Goal: Information Seeking & Learning: Learn about a topic

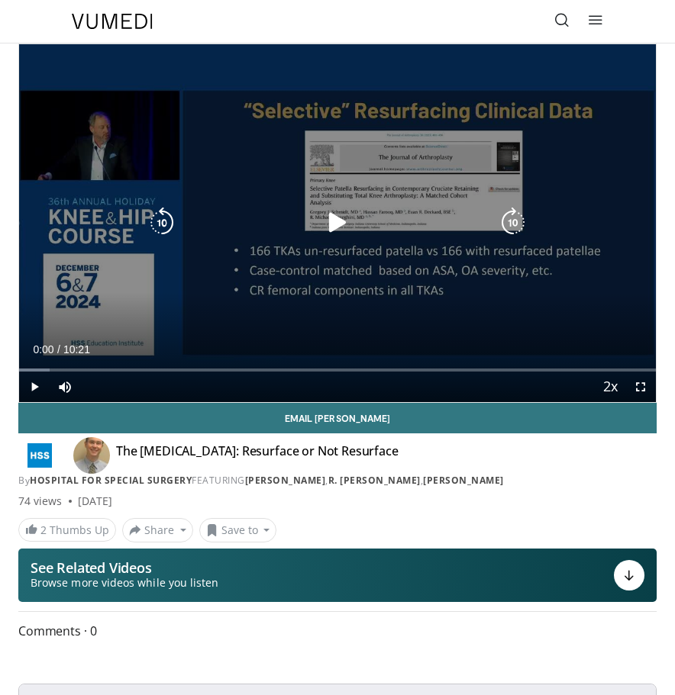
click at [333, 229] on icon "Video Player" at bounding box center [337, 223] width 31 height 31
click at [330, 222] on icon "Video Player" at bounding box center [337, 223] width 31 height 31
click at [333, 224] on icon "Video Player" at bounding box center [337, 223] width 31 height 31
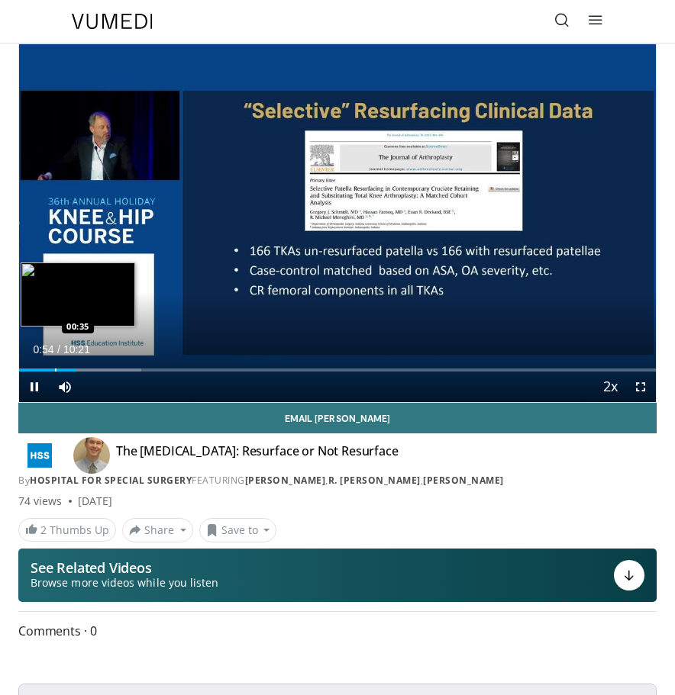
click at [55, 371] on div "Progress Bar" at bounding box center [56, 370] width 2 height 3
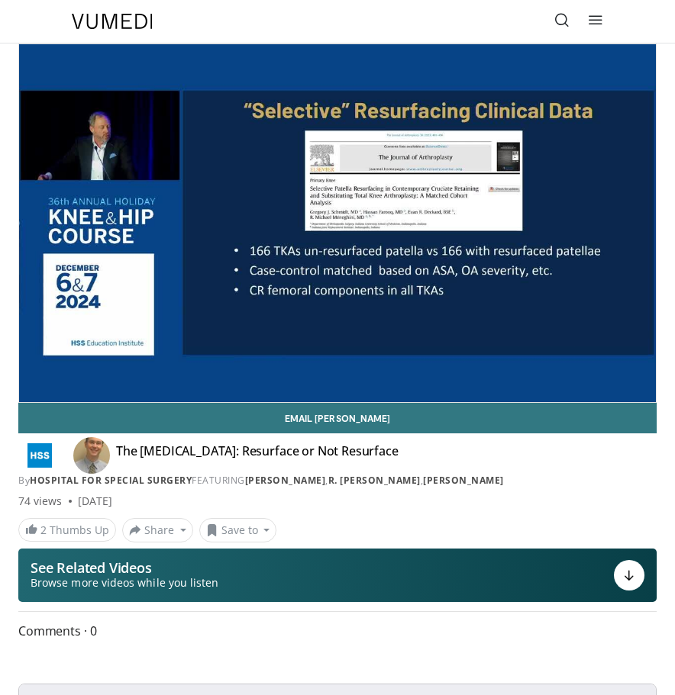
click at [340, 225] on div "10 seconds Tap to unmute" at bounding box center [337, 223] width 636 height 358
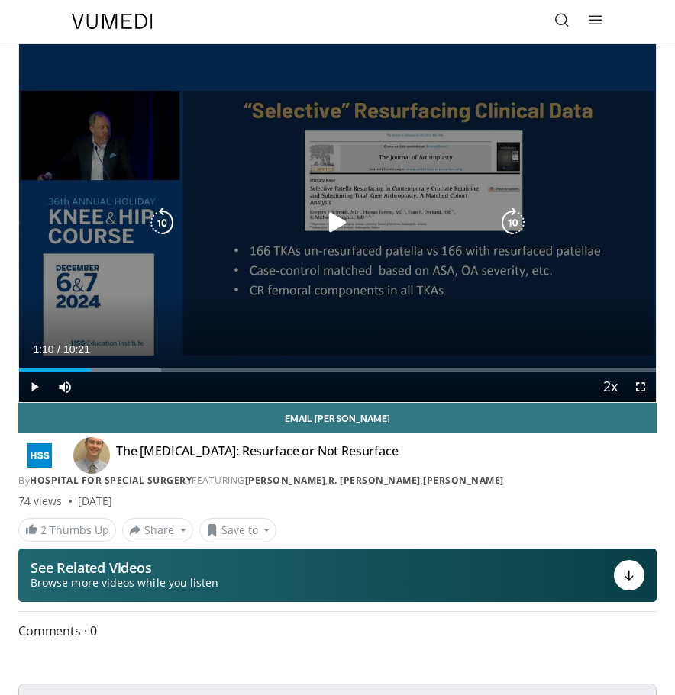
click at [340, 224] on icon "Video Player" at bounding box center [337, 223] width 31 height 31
click at [336, 222] on icon "Video Player" at bounding box center [337, 223] width 31 height 31
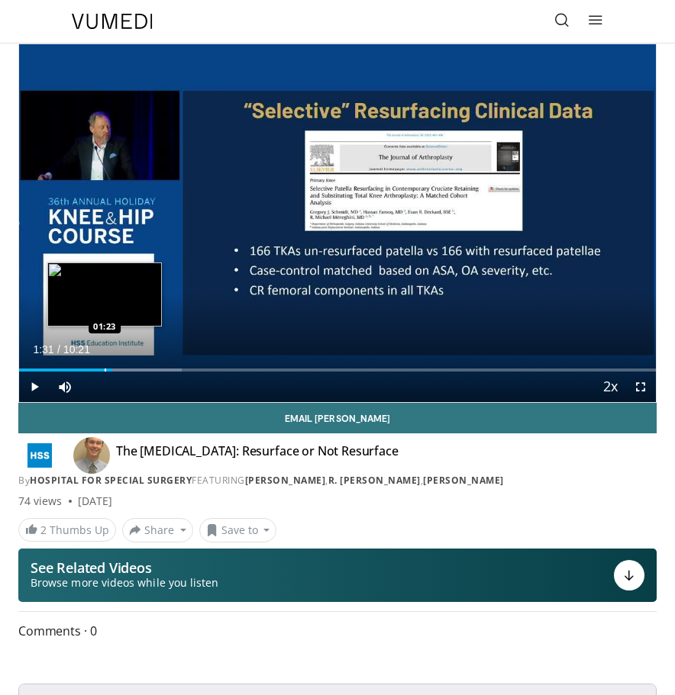
click at [105, 369] on div "Progress Bar" at bounding box center [106, 370] width 2 height 3
click at [95, 370] on div "Progress Bar" at bounding box center [96, 370] width 2 height 3
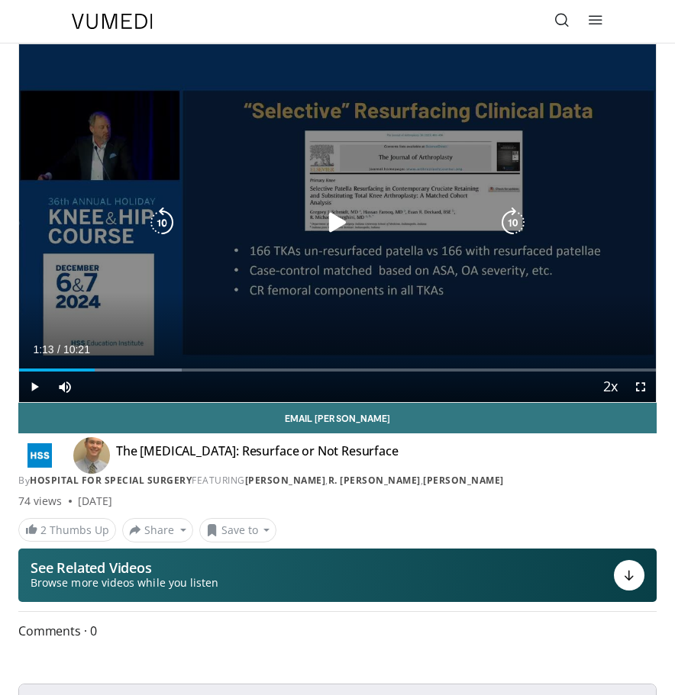
click at [336, 224] on icon "Video Player" at bounding box center [337, 223] width 31 height 31
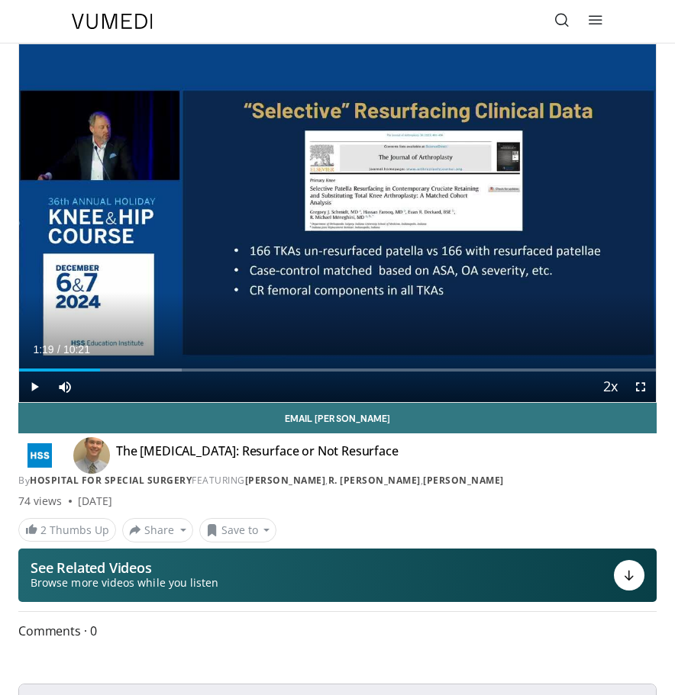
click at [88, 372] on div "Current Time 1:19 / Duration 10:21 Play Skip Backward Skip Forward Mute Loaded …" at bounding box center [337, 387] width 636 height 31
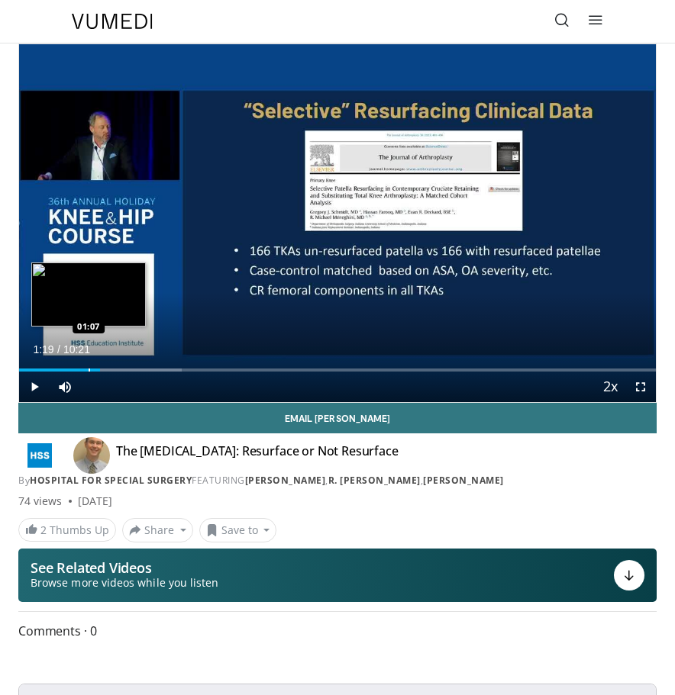
click at [89, 370] on div "Progress Bar" at bounding box center [90, 370] width 2 height 3
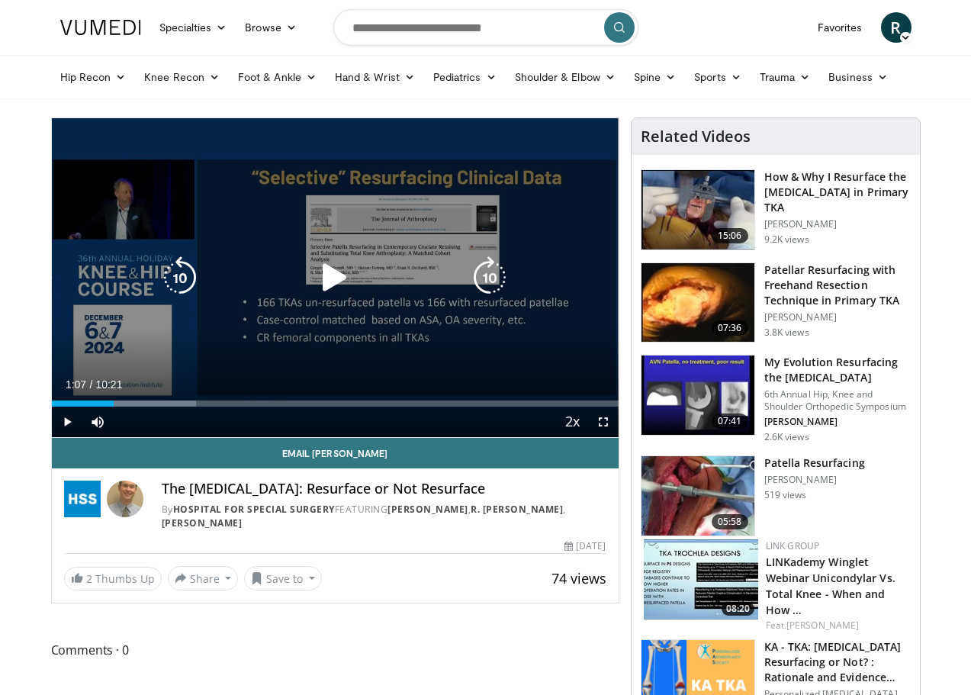
click at [323, 287] on icon "Video Player" at bounding box center [335, 277] width 43 height 43
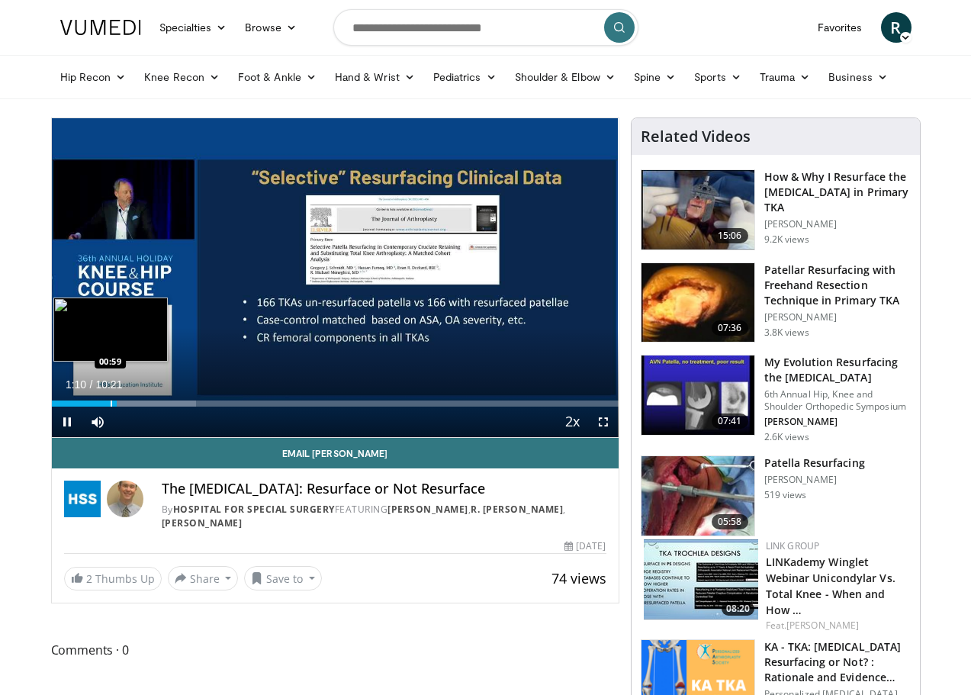
click at [111, 407] on div "Progress Bar" at bounding box center [112, 404] width 2 height 6
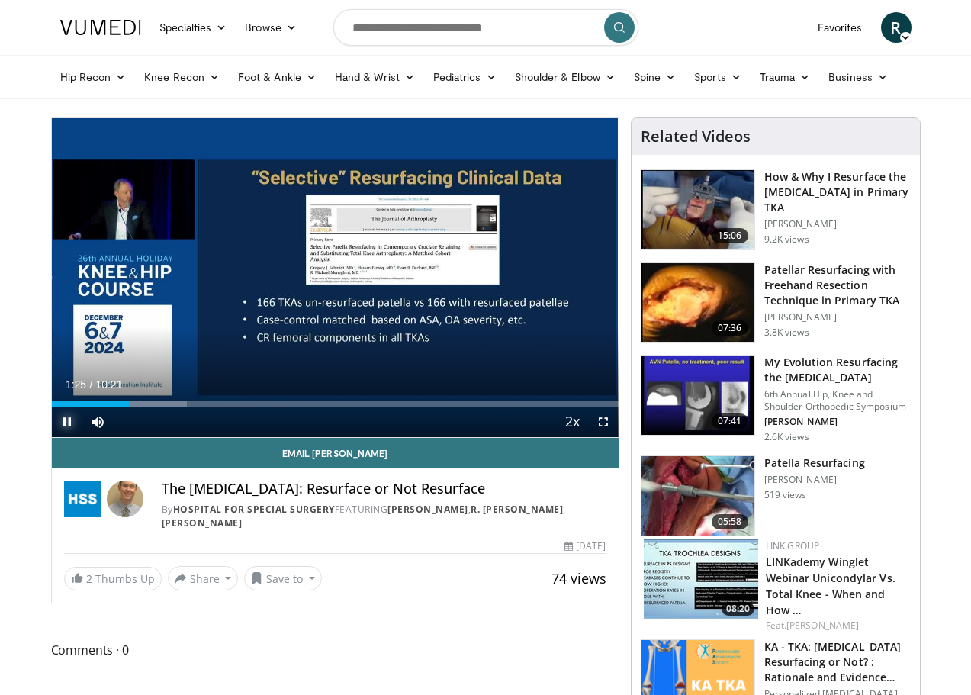
click at [52, 437] on span "Video Player" at bounding box center [67, 422] width 31 height 31
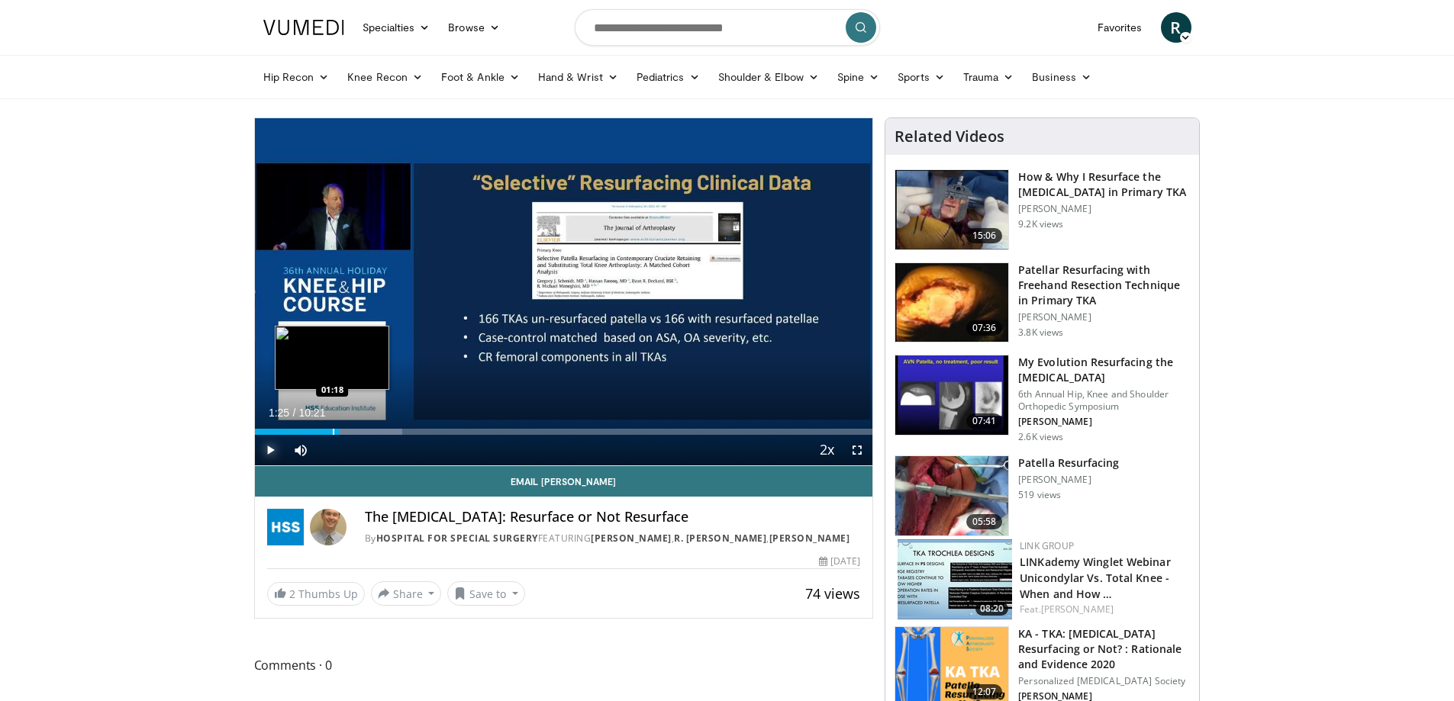
click at [333, 434] on div "Progress Bar" at bounding box center [334, 432] width 2 height 6
click at [324, 433] on div "Progress Bar" at bounding box center [324, 432] width 2 height 6
click at [269, 449] on span "Video Player" at bounding box center [270, 450] width 31 height 31
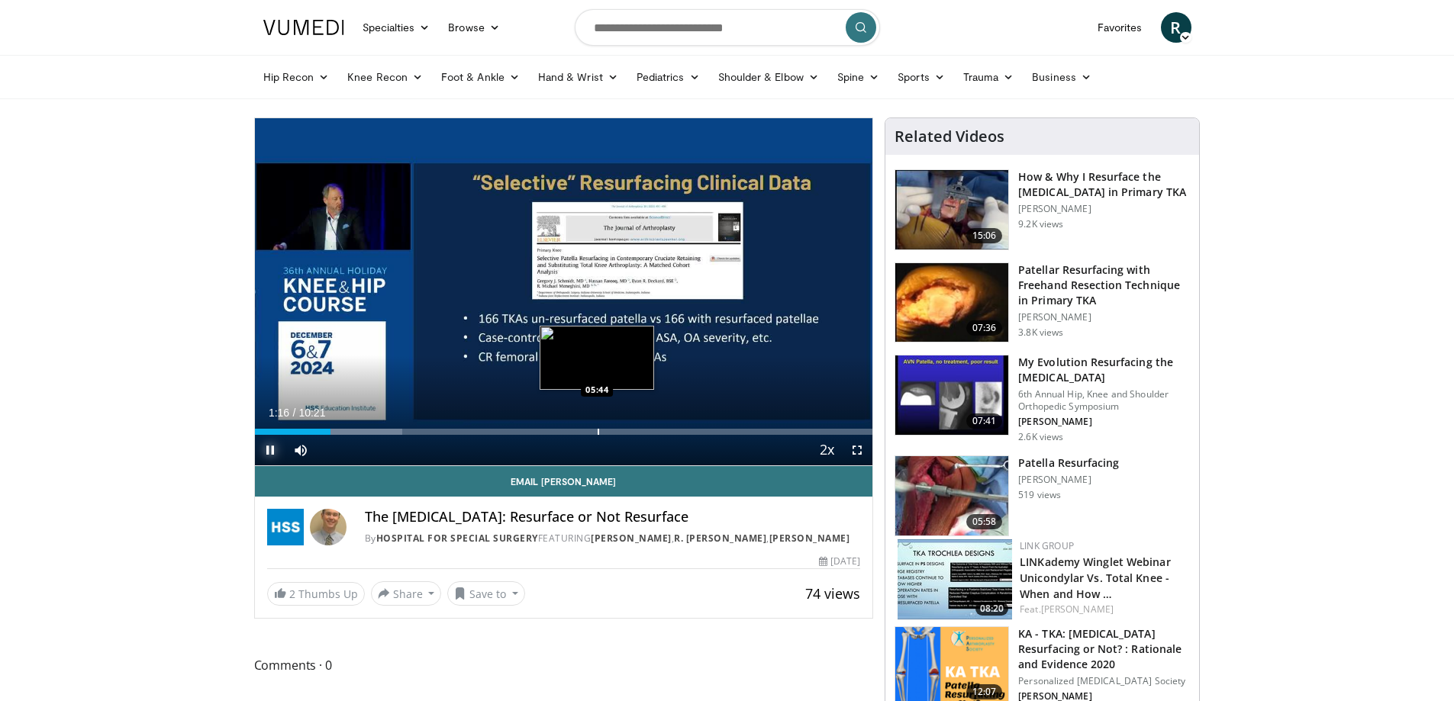
click at [599, 428] on div "Loaded : 23.92% 01:16 05:44" at bounding box center [564, 427] width 618 height 14
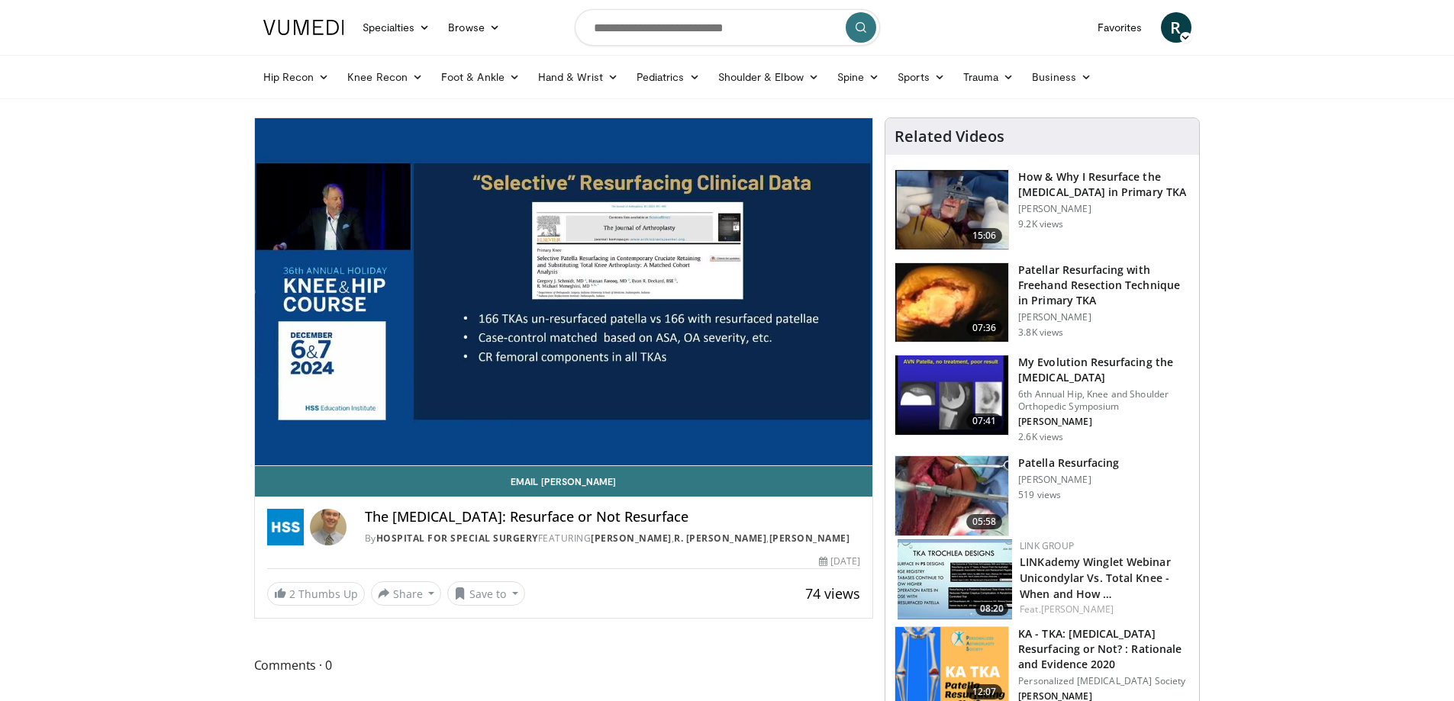
click at [591, 431] on div "10 seconds Tap to unmute" at bounding box center [564, 291] width 618 height 347
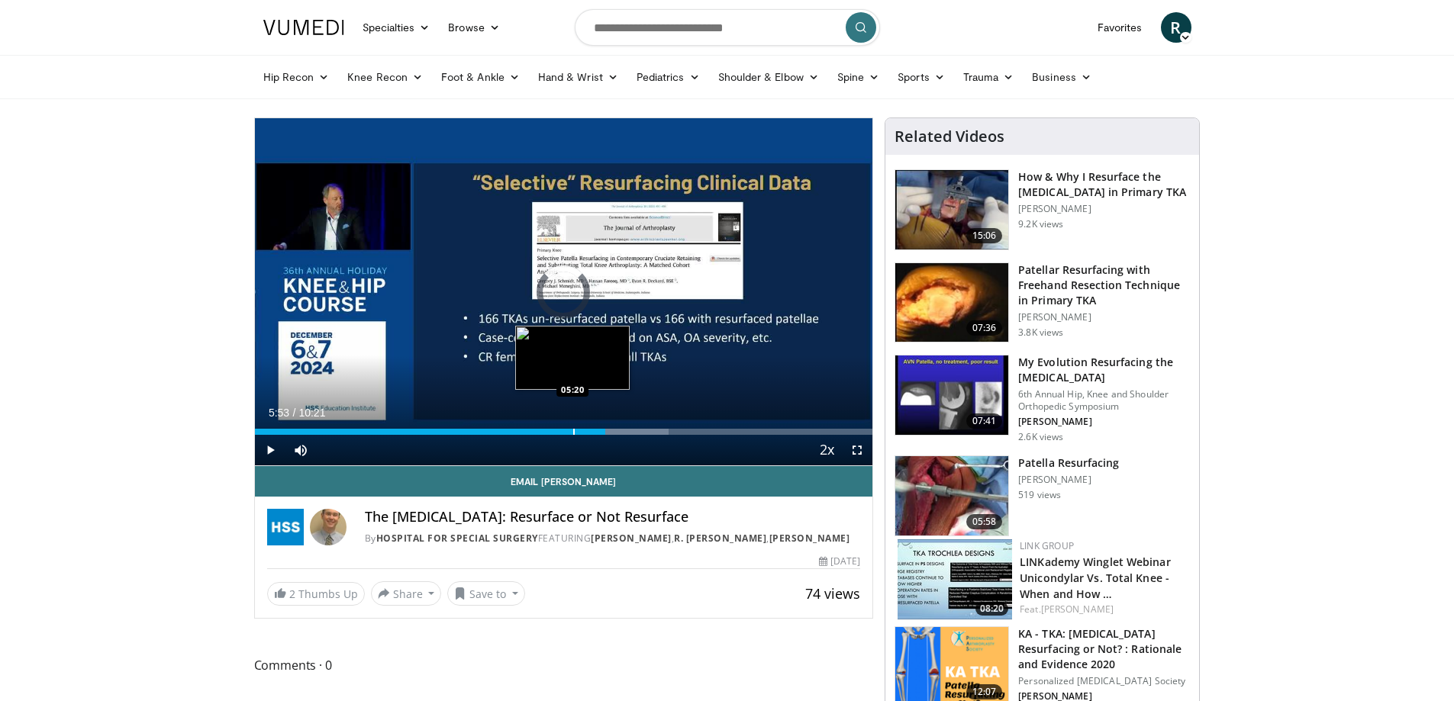
click at [573, 430] on div "Progress Bar" at bounding box center [574, 432] width 2 height 6
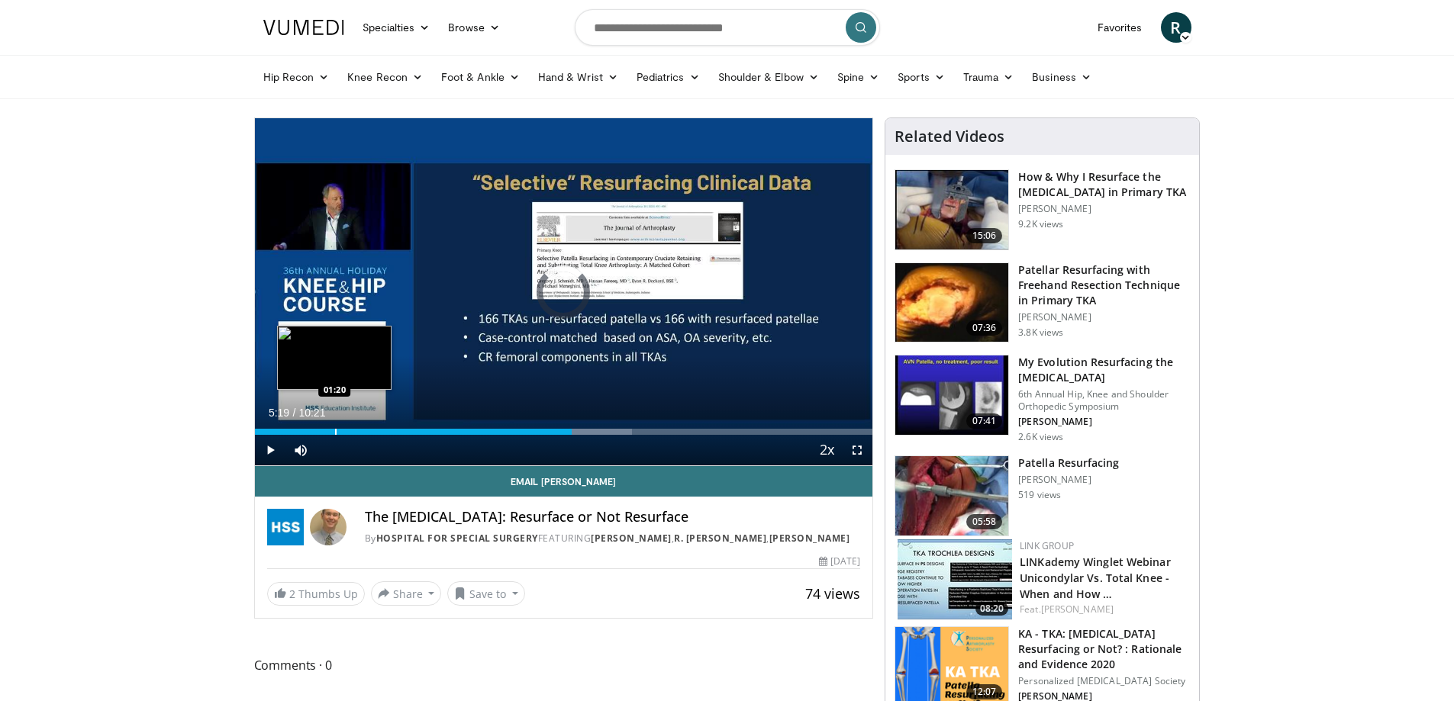
click at [335, 433] on div "Progress Bar" at bounding box center [336, 432] width 2 height 6
